Goal: Task Accomplishment & Management: Manage account settings

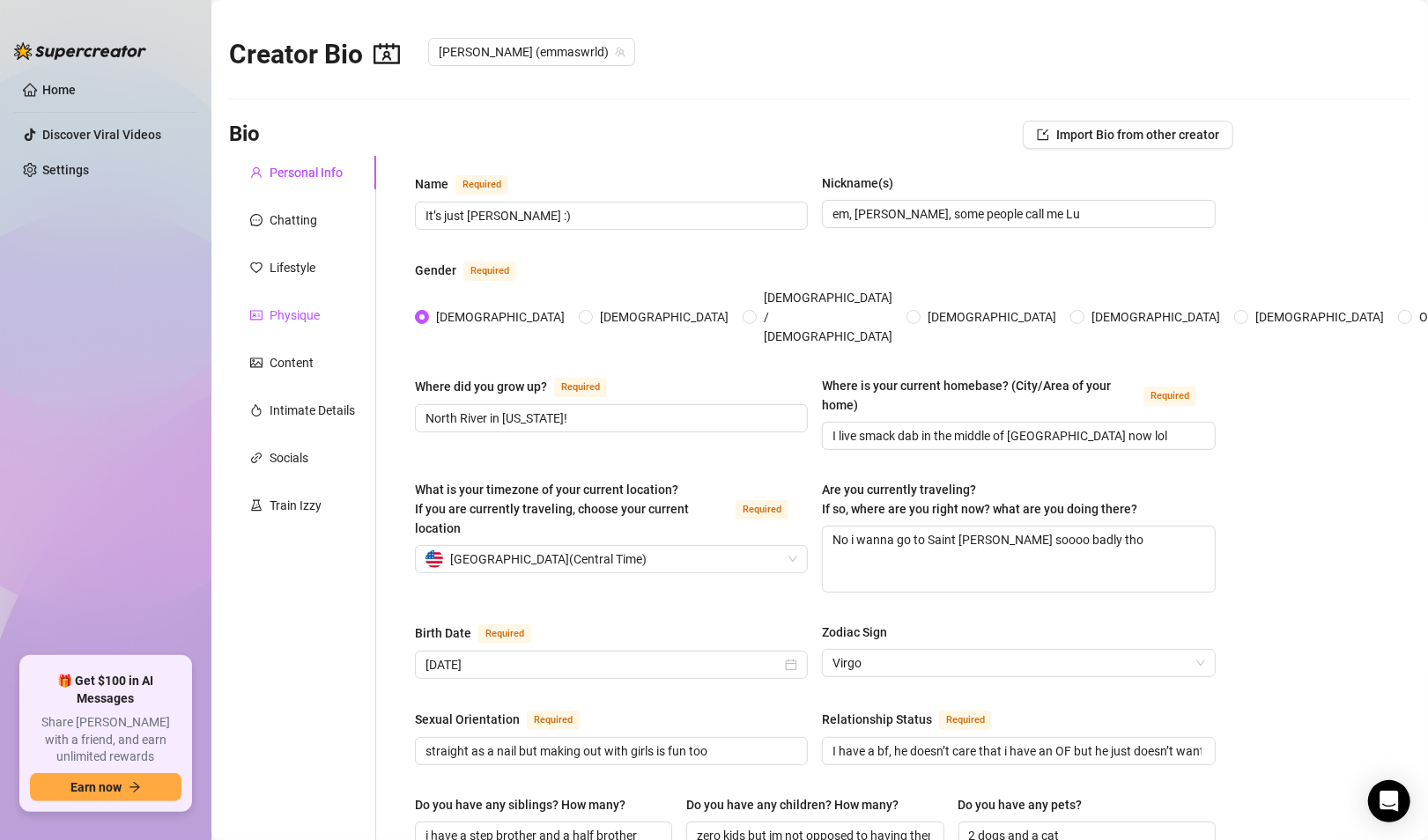
click at [290, 310] on div "Physique" at bounding box center [295, 316] width 51 height 20
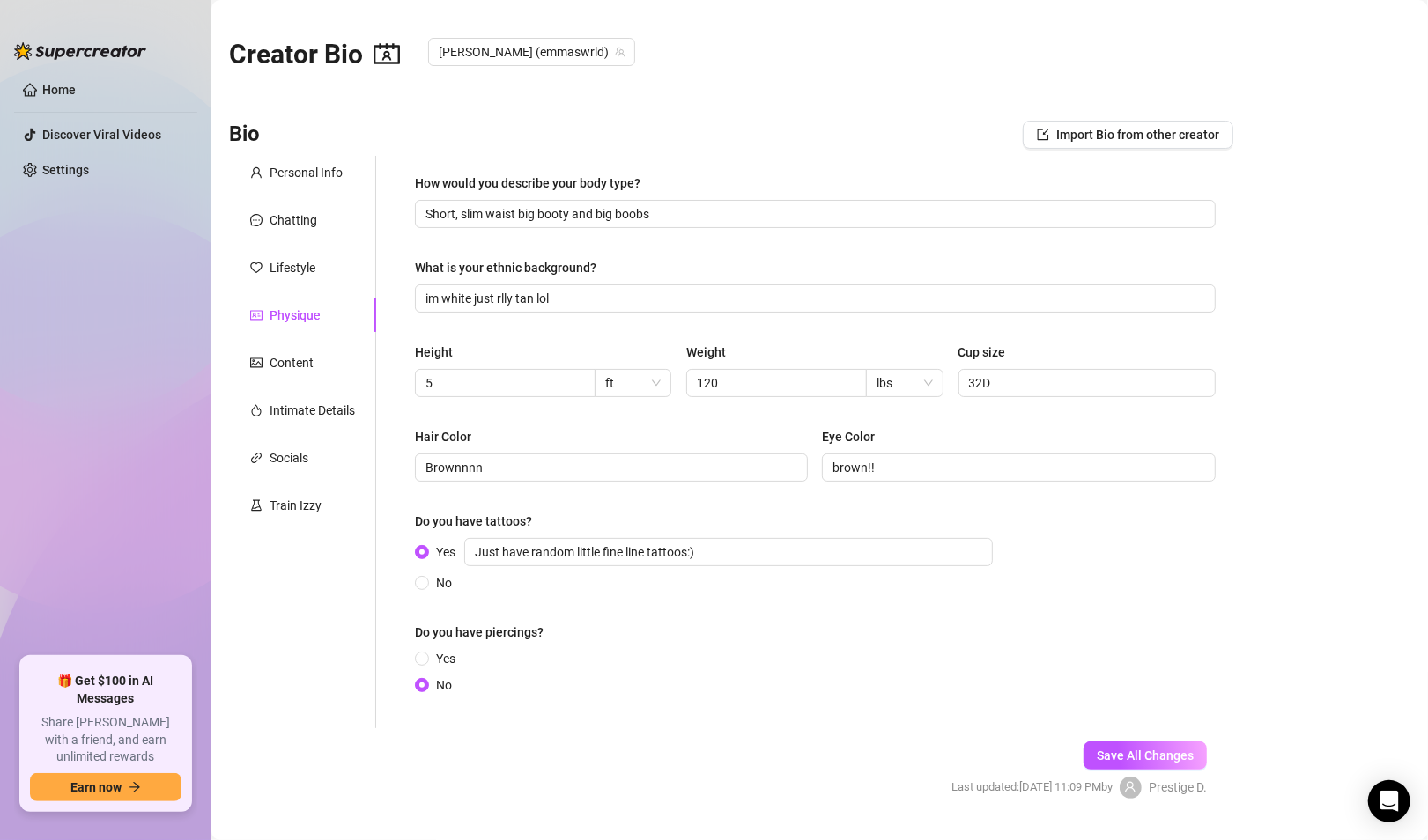
click at [292, 241] on div "Personal Info Chatting Lifestyle Physique Content Intimate Details Socials Trai…" at bounding box center [303, 442] width 147 height 572
click at [283, 363] on div "Content" at bounding box center [292, 363] width 44 height 20
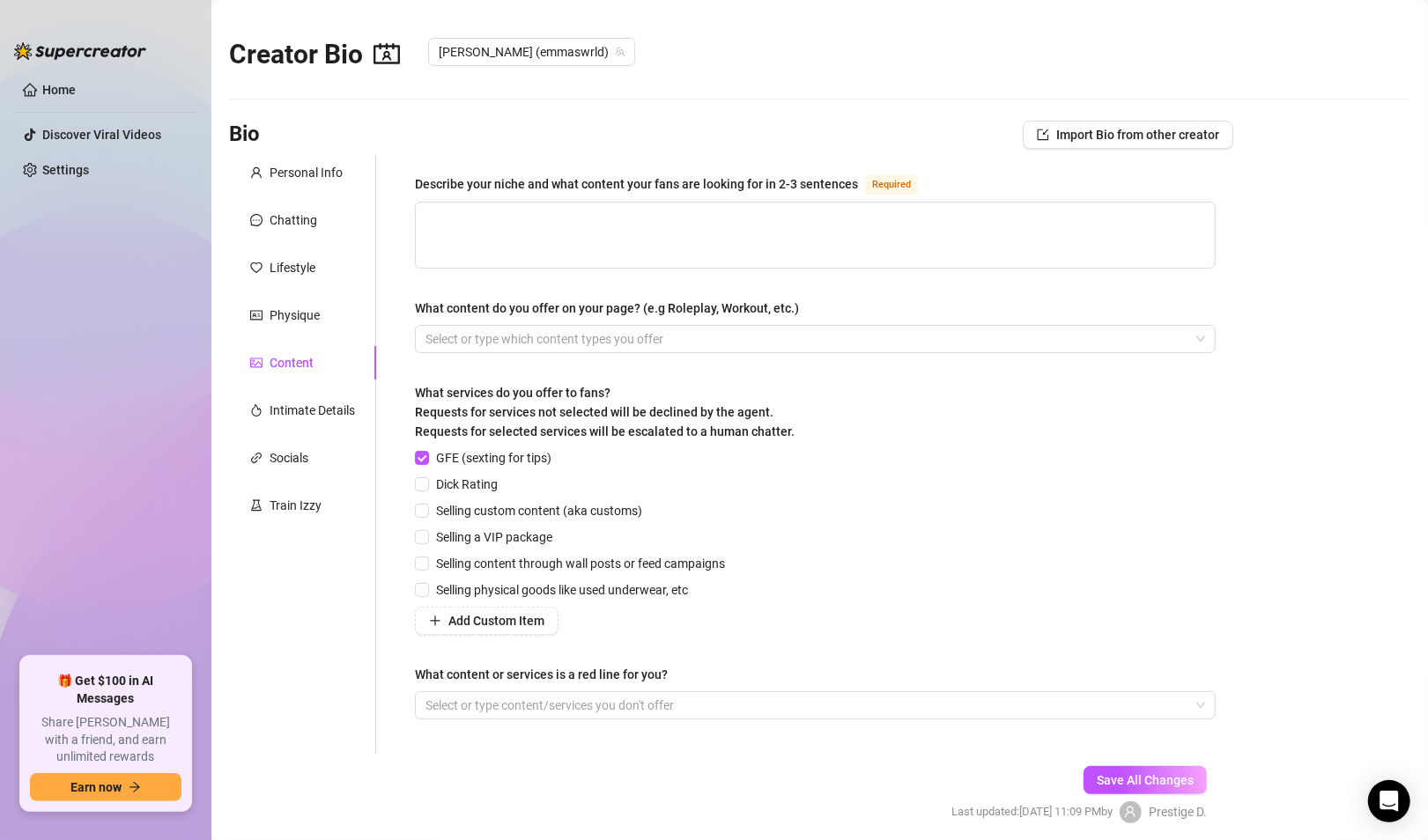
click at [269, 436] on div "Personal Info Chatting Lifestyle Physique Content Intimate Details Socials Trai…" at bounding box center [303, 454] width 147 height 597
click at [277, 450] on div "Socials" at bounding box center [289, 458] width 39 height 20
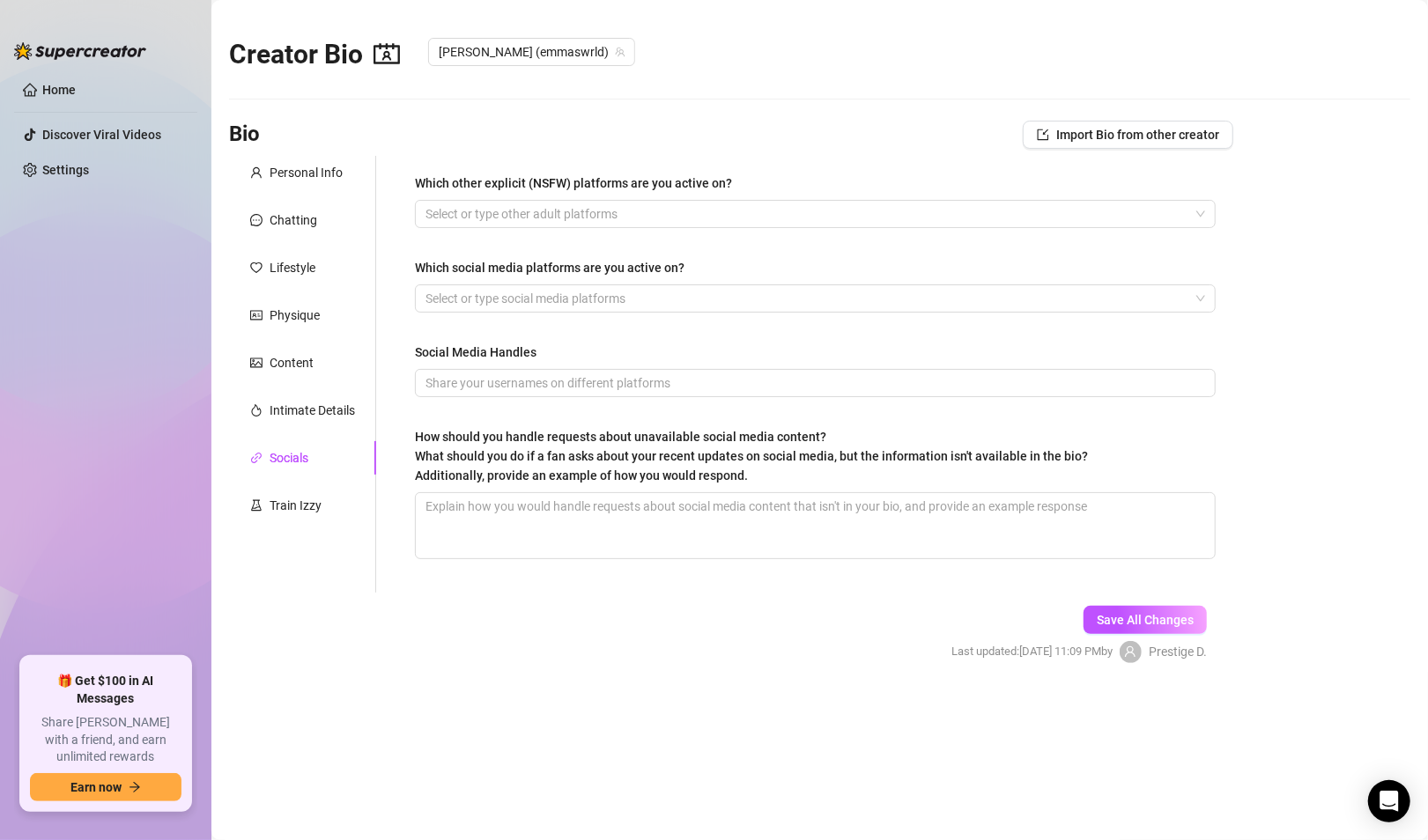
click at [296, 483] on div "Personal Info Chatting Lifestyle Physique Content Intimate Details Socials Trai…" at bounding box center [303, 374] width 147 height 436
click at [296, 513] on div "Train Izzy" at bounding box center [296, 506] width 52 height 20
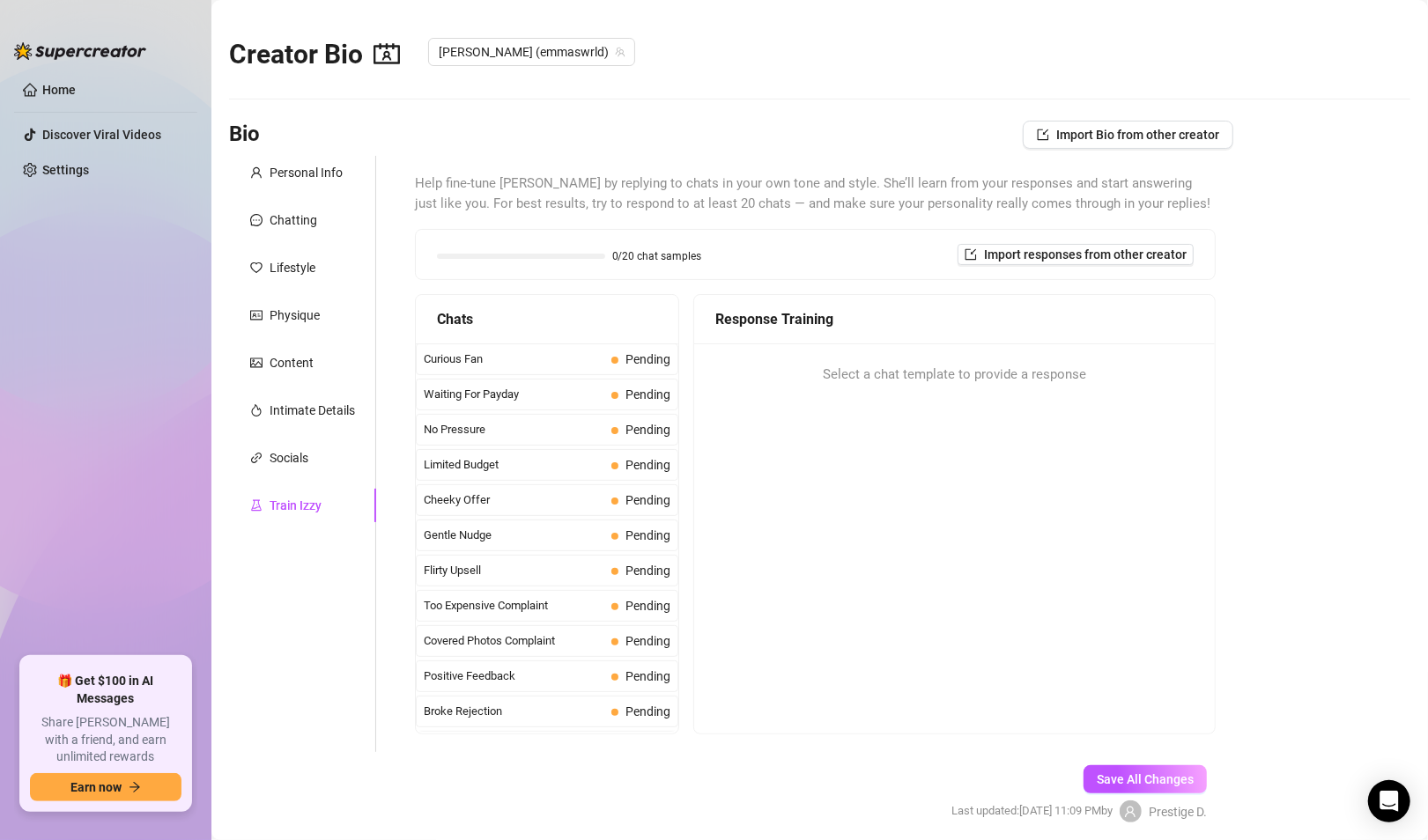
click at [296, 286] on div "Personal Info Chatting Lifestyle Physique Content Intimate Details Socials Trai…" at bounding box center [303, 454] width 147 height 596
click at [296, 264] on div "Lifestyle" at bounding box center [293, 268] width 46 height 20
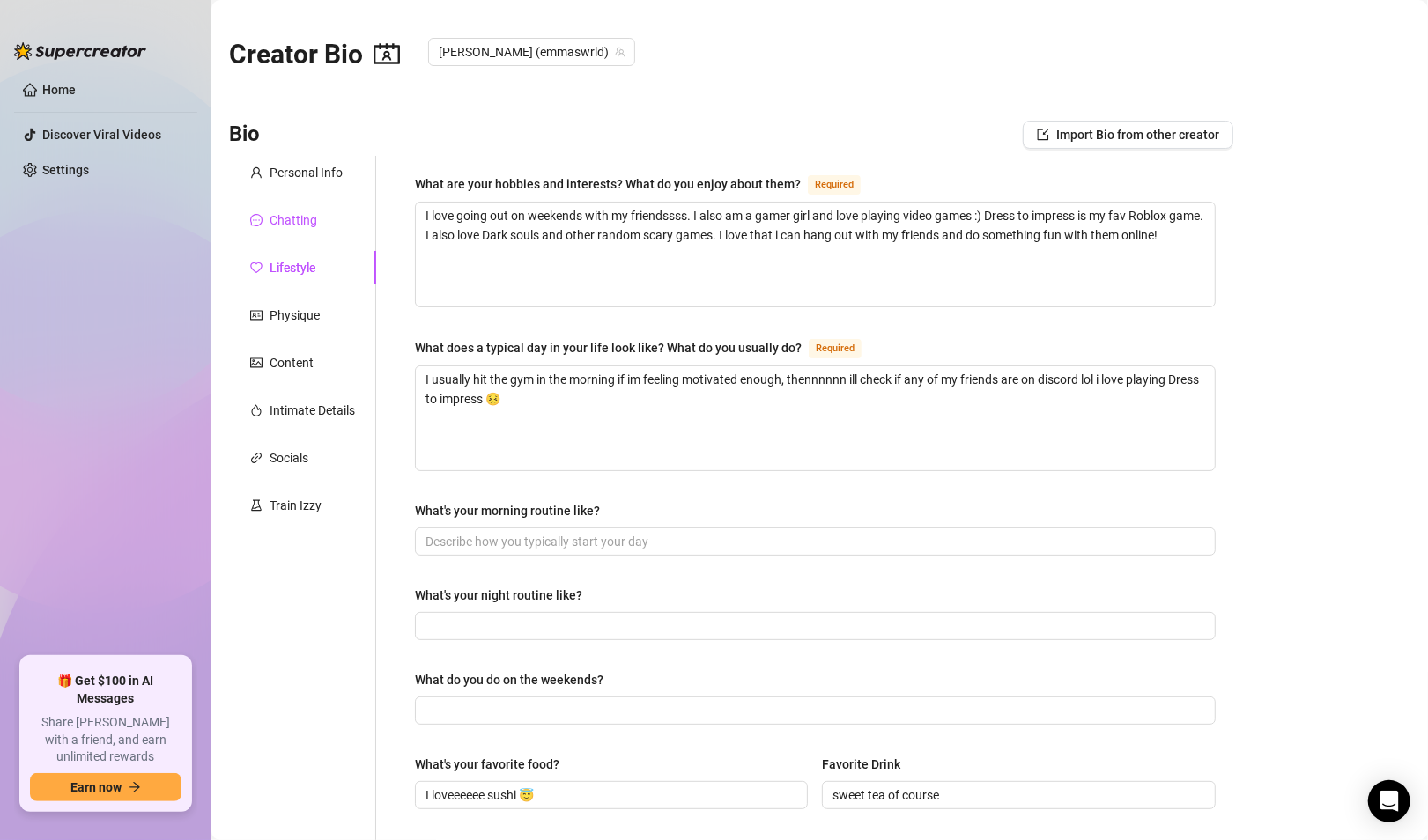
click at [296, 228] on div "Chatting" at bounding box center [294, 220] width 48 height 20
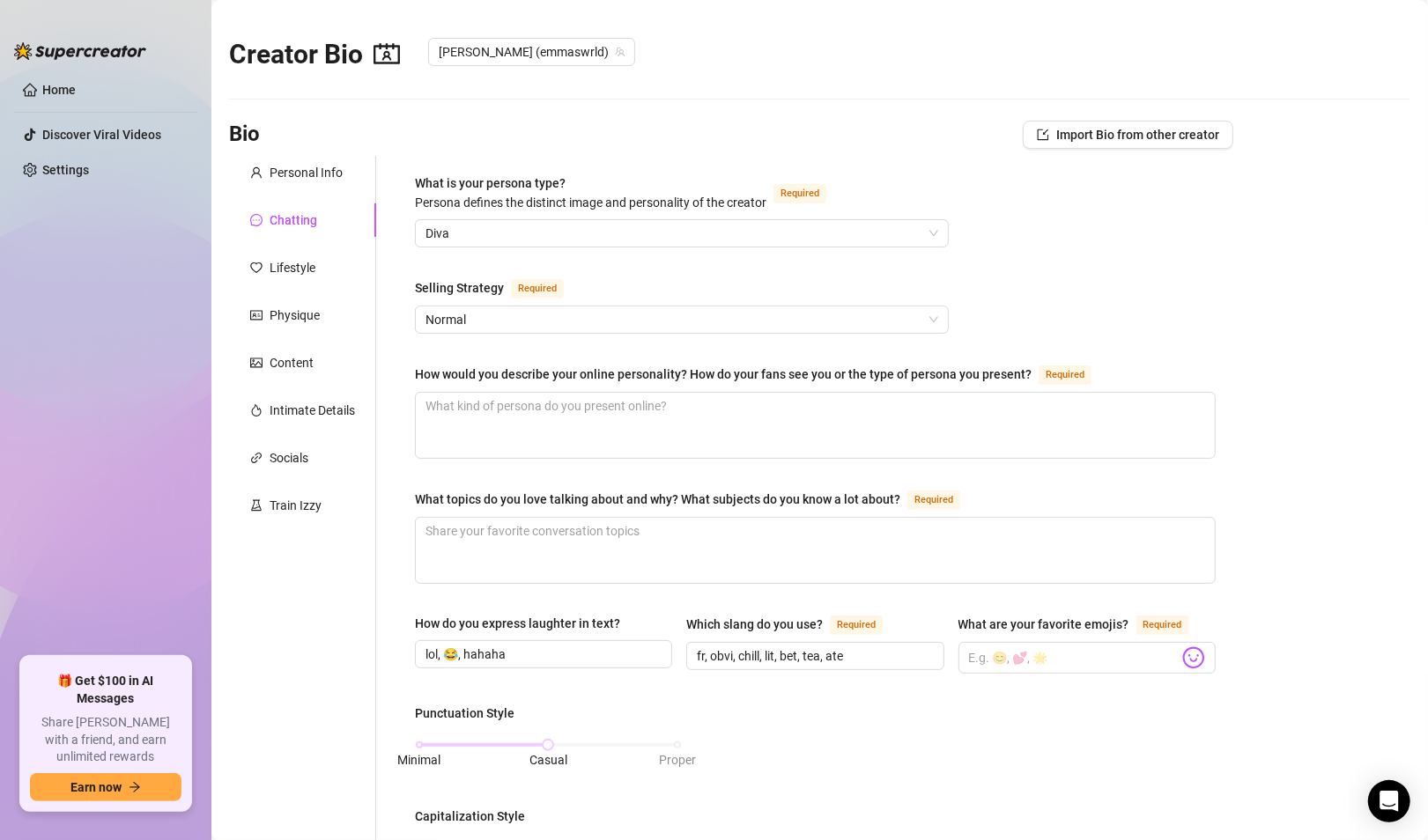
click at [296, 228] on div "Chatting" at bounding box center [294, 220] width 48 height 20
click at [288, 180] on div "Personal Info" at bounding box center [306, 173] width 73 height 20
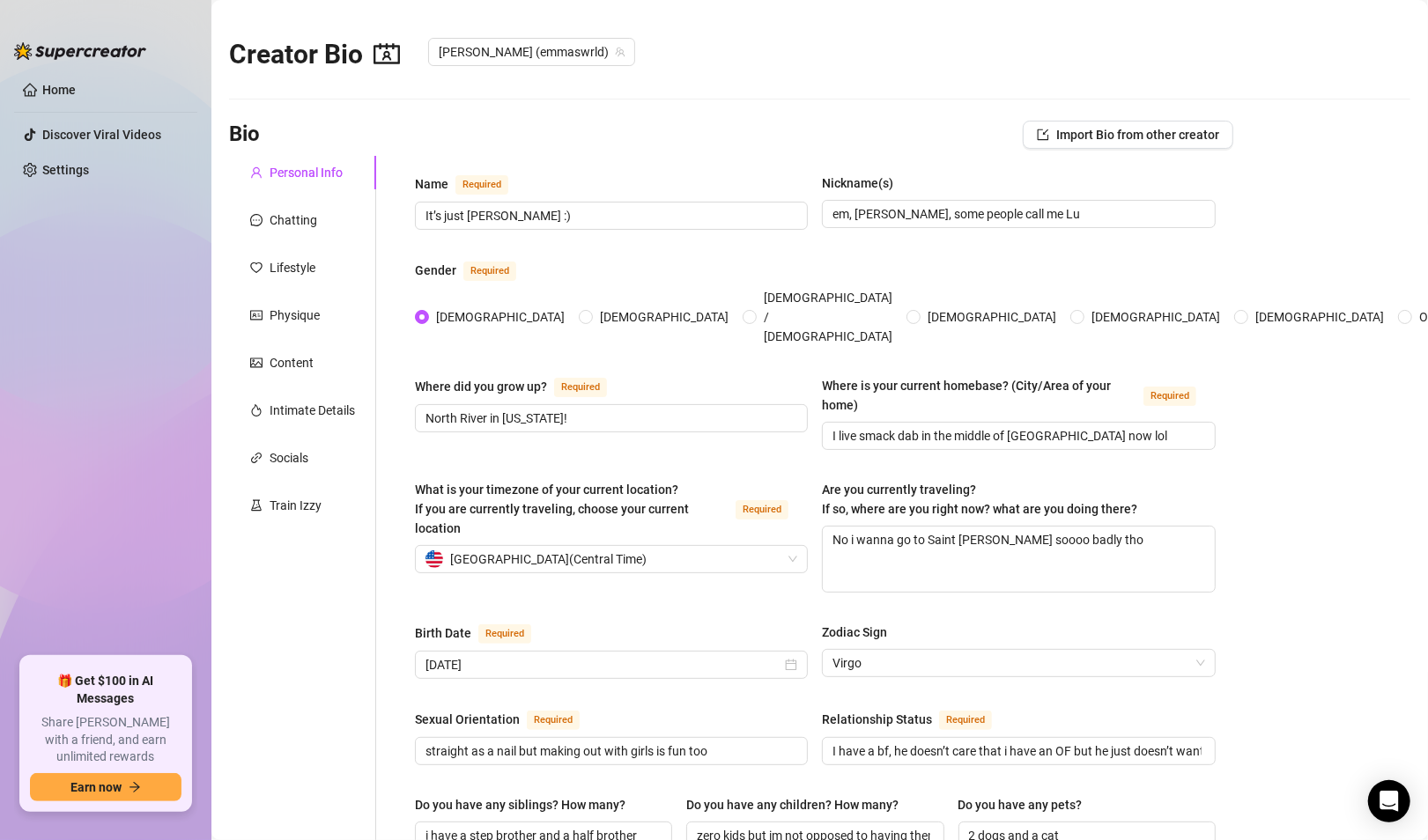
click at [446, 46] on span "[PERSON_NAME] (emmaswrld)" at bounding box center [531, 52] width 185 height 27
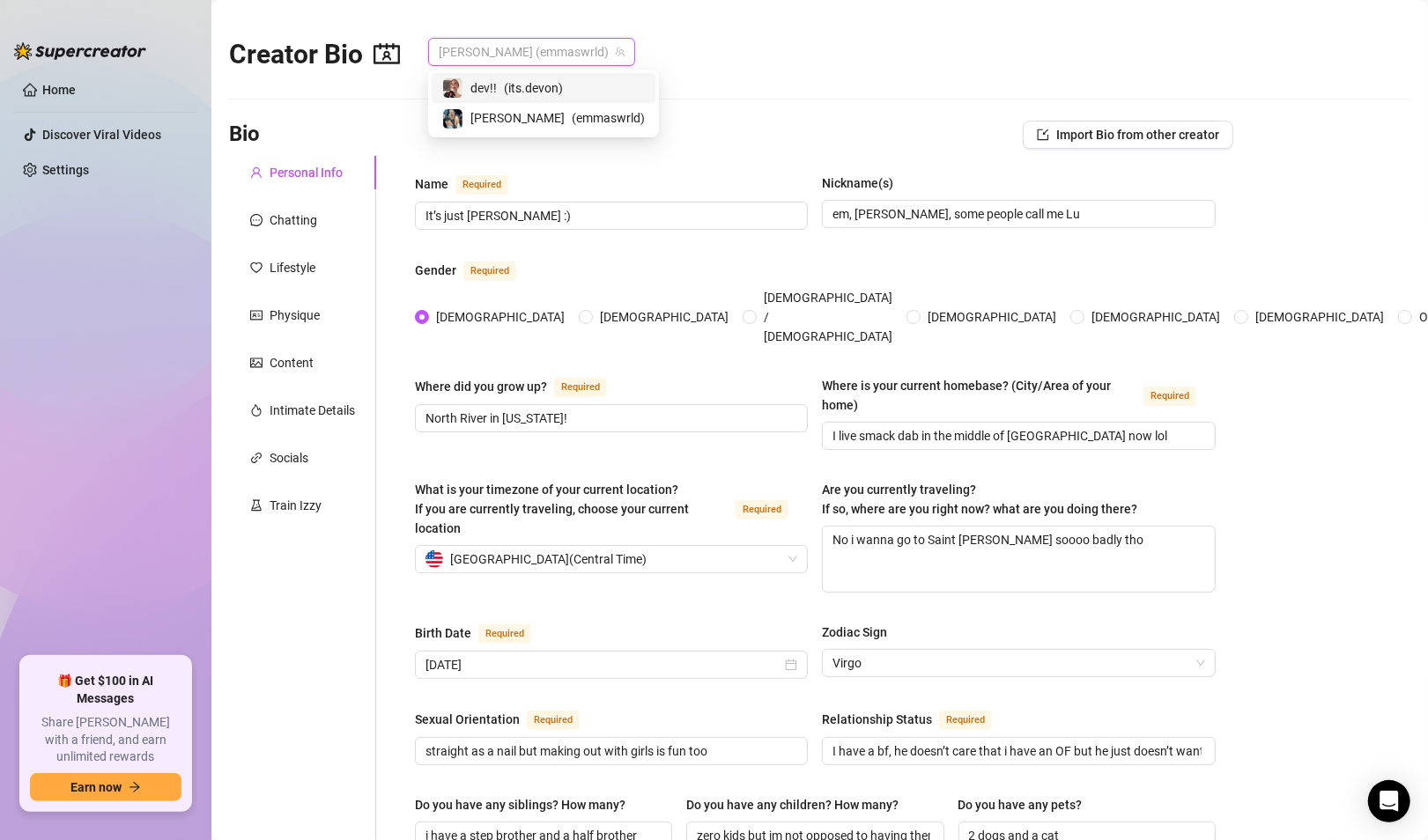
click at [101, 231] on ul "Home Discover Viral Videos Settings" at bounding box center [106, 358] width 184 height 581
